Goal: Book appointment/travel/reservation

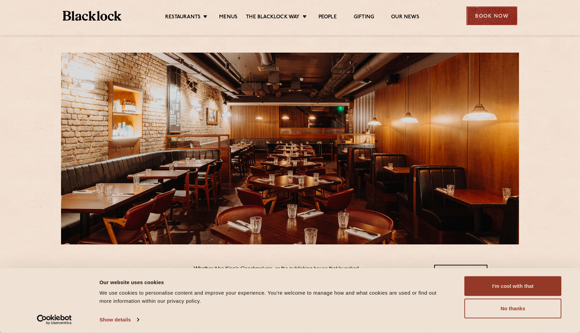
click at [499, 15] on div "Book Now" at bounding box center [492, 15] width 51 height 19
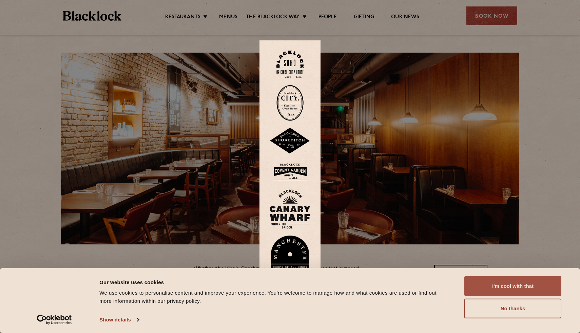
click at [499, 289] on button "I'm cool with that" at bounding box center [513, 286] width 97 height 20
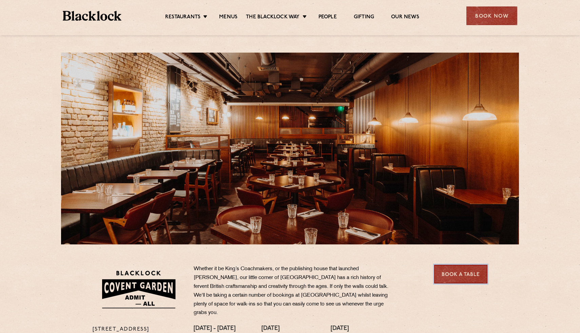
click at [454, 281] on link "Book a Table" at bounding box center [460, 274] width 53 height 19
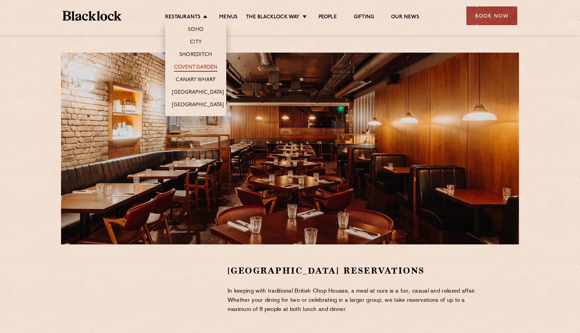
click at [197, 67] on link "Covent Garden" at bounding box center [196, 67] width 44 height 7
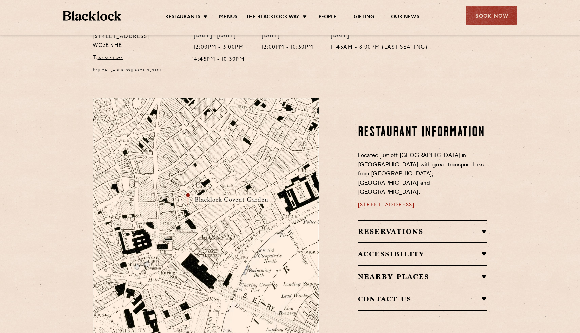
scroll to position [293, 0]
click at [476, 223] on div "Reservations Walk-Ins Walk-ins are always warmly welcome. Do pop in and we’ll g…" at bounding box center [423, 231] width 130 height 22
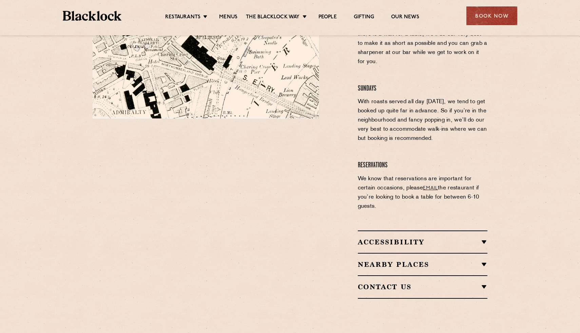
scroll to position [515, 0]
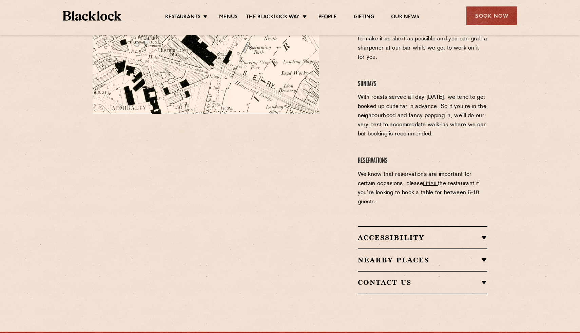
click at [430, 278] on h2 "Contact Us" at bounding box center [423, 282] width 130 height 8
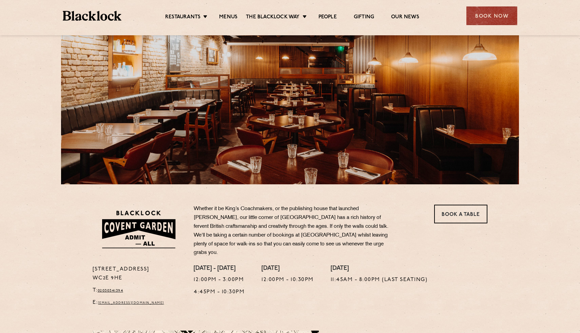
scroll to position [61, 0]
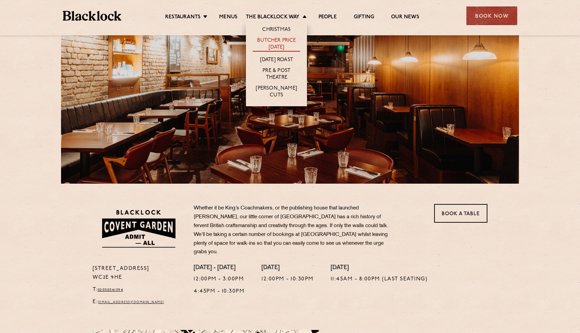
click at [278, 43] on link "Butcher Price [DATE]" at bounding box center [277, 44] width 48 height 14
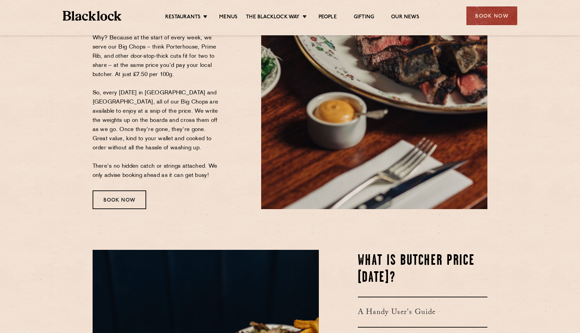
scroll to position [166, 0]
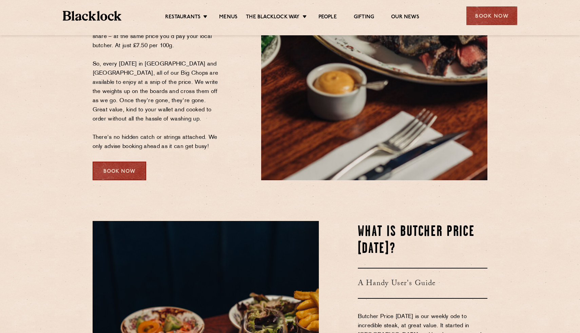
click at [121, 176] on div "Book Now" at bounding box center [120, 171] width 54 height 19
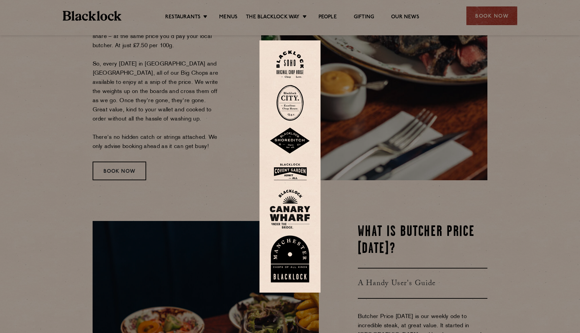
click at [292, 59] on img at bounding box center [290, 64] width 27 height 27
